Goal: Information Seeking & Learning: Check status

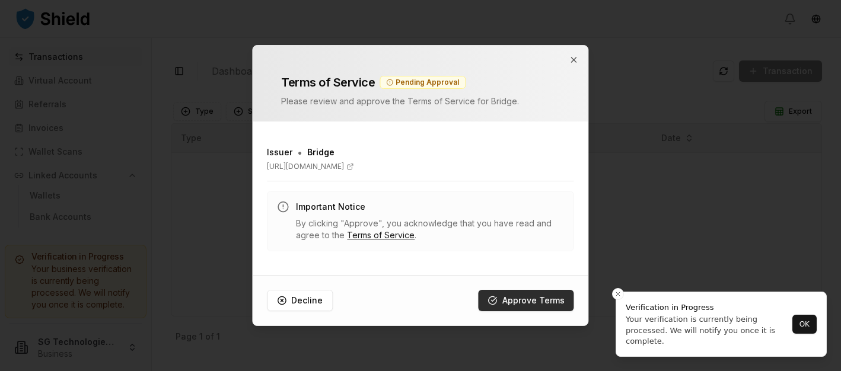
click at [522, 303] on button "Approve Terms" at bounding box center [527, 300] width 96 height 21
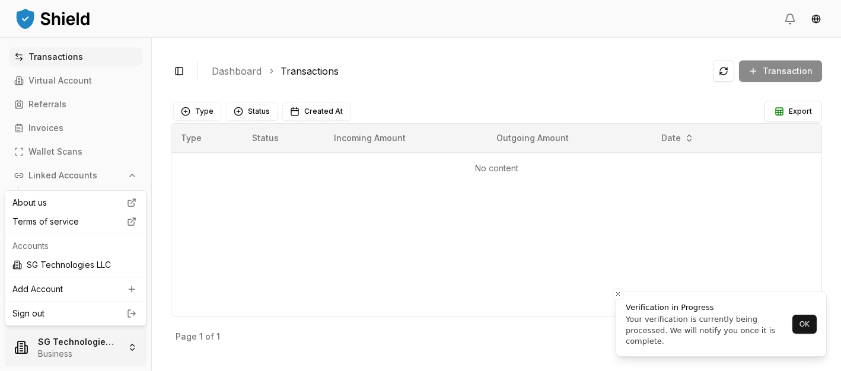
click at [112, 347] on html "Transactions Virtual Account Referrals Invoices Wallet Scans Linked Accounts Wa…" at bounding box center [420, 185] width 841 height 371
click at [239, 250] on html "Transactions Virtual Account Referrals Invoices Wallet Scans Linked Accounts Wa…" at bounding box center [420, 185] width 841 height 371
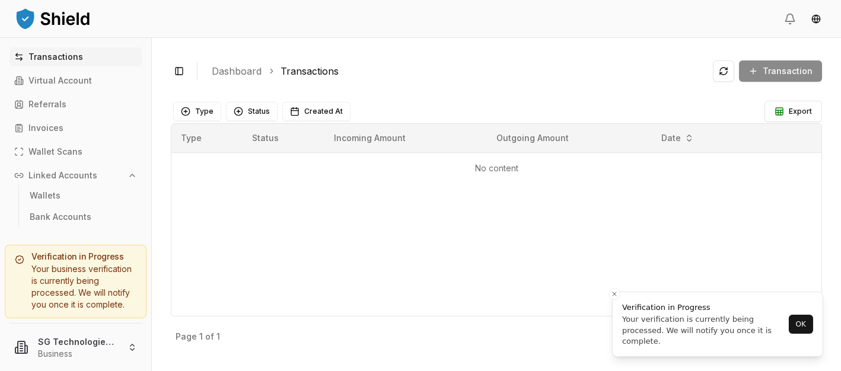
drag, startPoint x: 626, startPoint y: 307, endPoint x: 614, endPoint y: 324, distance: 20.4
click at [622, 314] on div "Verification in Progress" at bounding box center [703, 308] width 163 height 12
drag, startPoint x: 627, startPoint y: 308, endPoint x: 621, endPoint y: 315, distance: 9.7
click at [623, 314] on div "Verification in Progress" at bounding box center [704, 308] width 163 height 12
click at [636, 320] on div "Your verification is currently being processed. We will notify you once it is c…" at bounding box center [717, 330] width 163 height 33
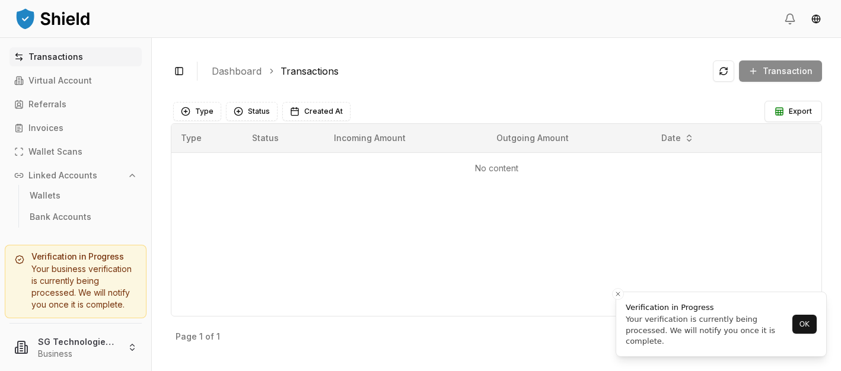
click at [628, 307] on div "Verification in Progress" at bounding box center [707, 308] width 163 height 12
click at [629, 307] on div "Verification in Progress" at bounding box center [707, 308] width 163 height 12
drag, startPoint x: 630, startPoint y: 307, endPoint x: 638, endPoint y: 307, distance: 7.7
click at [646, 307] on div "Verification in Progress" at bounding box center [727, 308] width 163 height 12
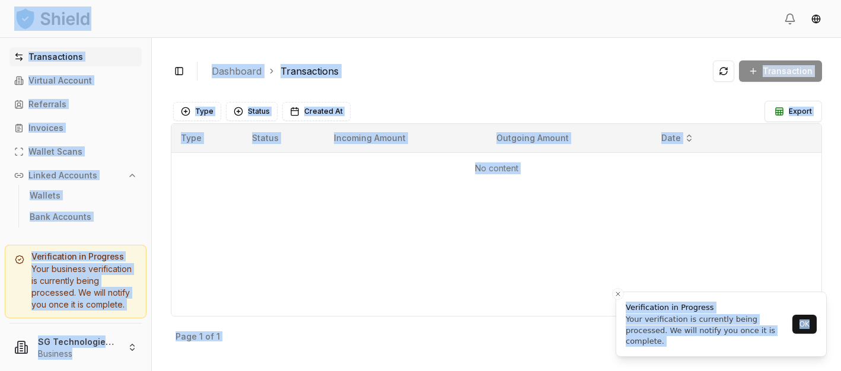
click at [651, 310] on div "Verification in Progress" at bounding box center [707, 308] width 163 height 12
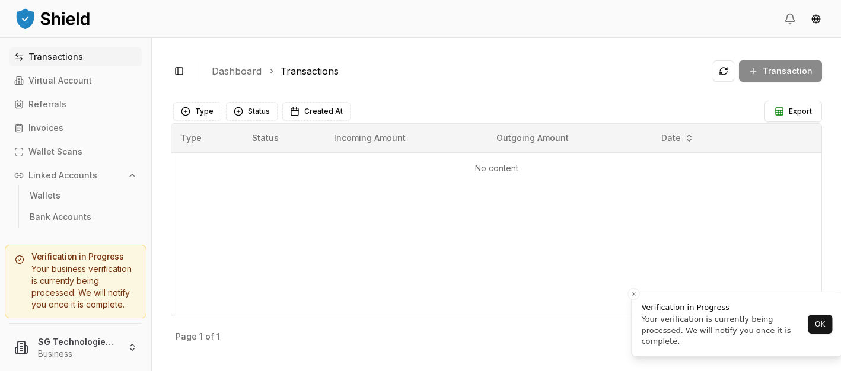
drag, startPoint x: 635, startPoint y: 309, endPoint x: 643, endPoint y: 310, distance: 8.4
click at [643, 310] on div "Verification in Progress" at bounding box center [722, 308] width 163 height 12
click at [661, 341] on div "Your verification is currently being processed. We will notify you once it is c…" at bounding box center [707, 330] width 163 height 33
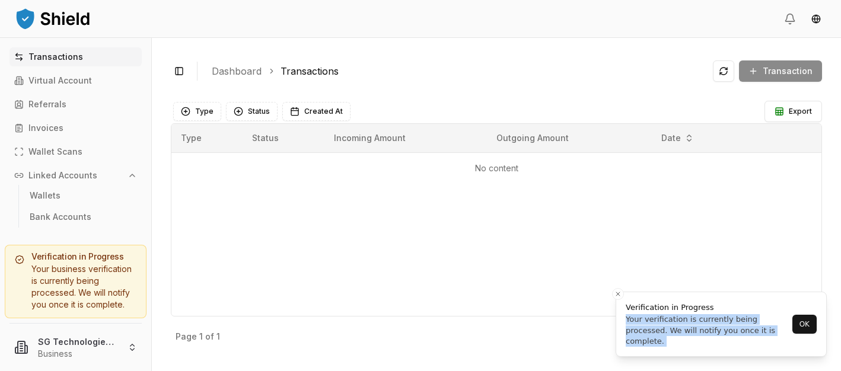
drag, startPoint x: 661, startPoint y: 341, endPoint x: 626, endPoint y: 311, distance: 46.3
click at [626, 314] on div "Your verification is currently being processed. We will notify you once it is c…" at bounding box center [707, 330] width 163 height 33
copy div "Your verification is currently being processed. We will notify you once it is c…"
click at [810, 329] on button "OK" at bounding box center [805, 324] width 24 height 19
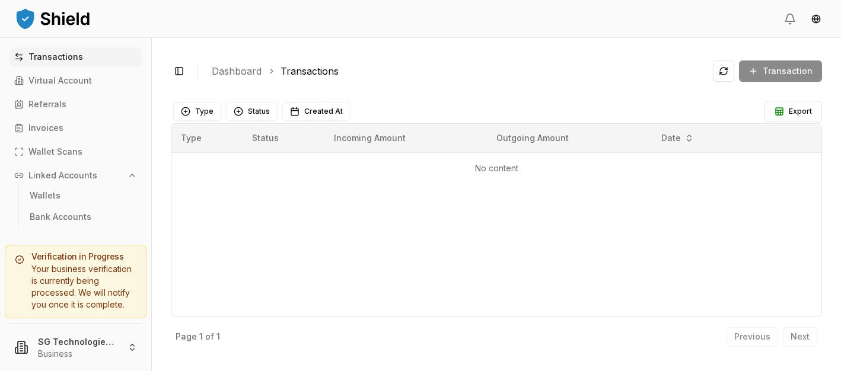
click at [552, 260] on div "Type Status Incoming Amount Outgoing Amount Date No content" at bounding box center [496, 219] width 651 height 193
click at [772, 74] on div "Transaction" at bounding box center [767, 71] width 109 height 21
click at [98, 345] on html "Transactions Virtual Account Referrals Invoices Wallet Scans Linked Accounts Wa…" at bounding box center [420, 185] width 841 height 371
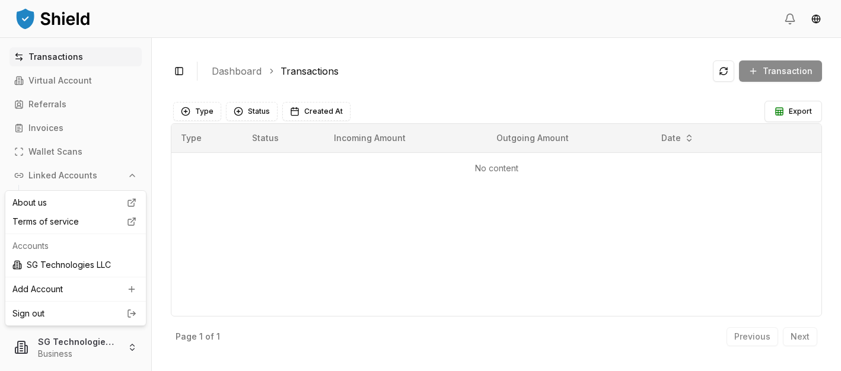
click at [296, 250] on html "Transactions Virtual Account Referrals Invoices Wallet Scans Linked Accounts Wa…" at bounding box center [420, 185] width 841 height 371
click at [55, 338] on html "Transactions Virtual Account Referrals Invoices Wallet Scans Linked Accounts Wa…" at bounding box center [420, 185] width 841 height 371
click at [71, 202] on div "About us" at bounding box center [76, 202] width 136 height 19
